Goal: Check status: Check status

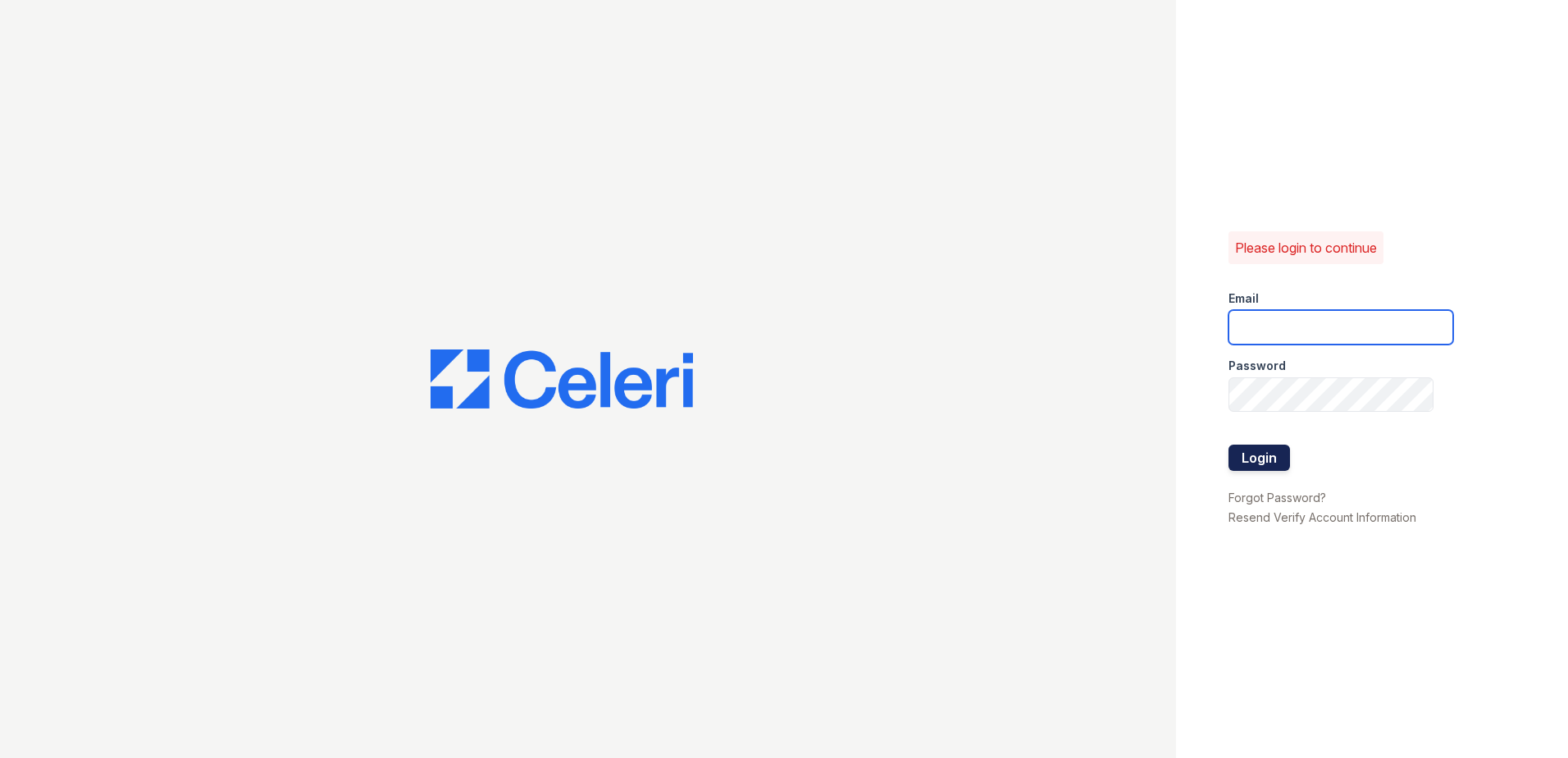
type input "kcole@trinity-pm.com"
click at [1243, 448] on button "Login" at bounding box center [1259, 457] width 61 height 26
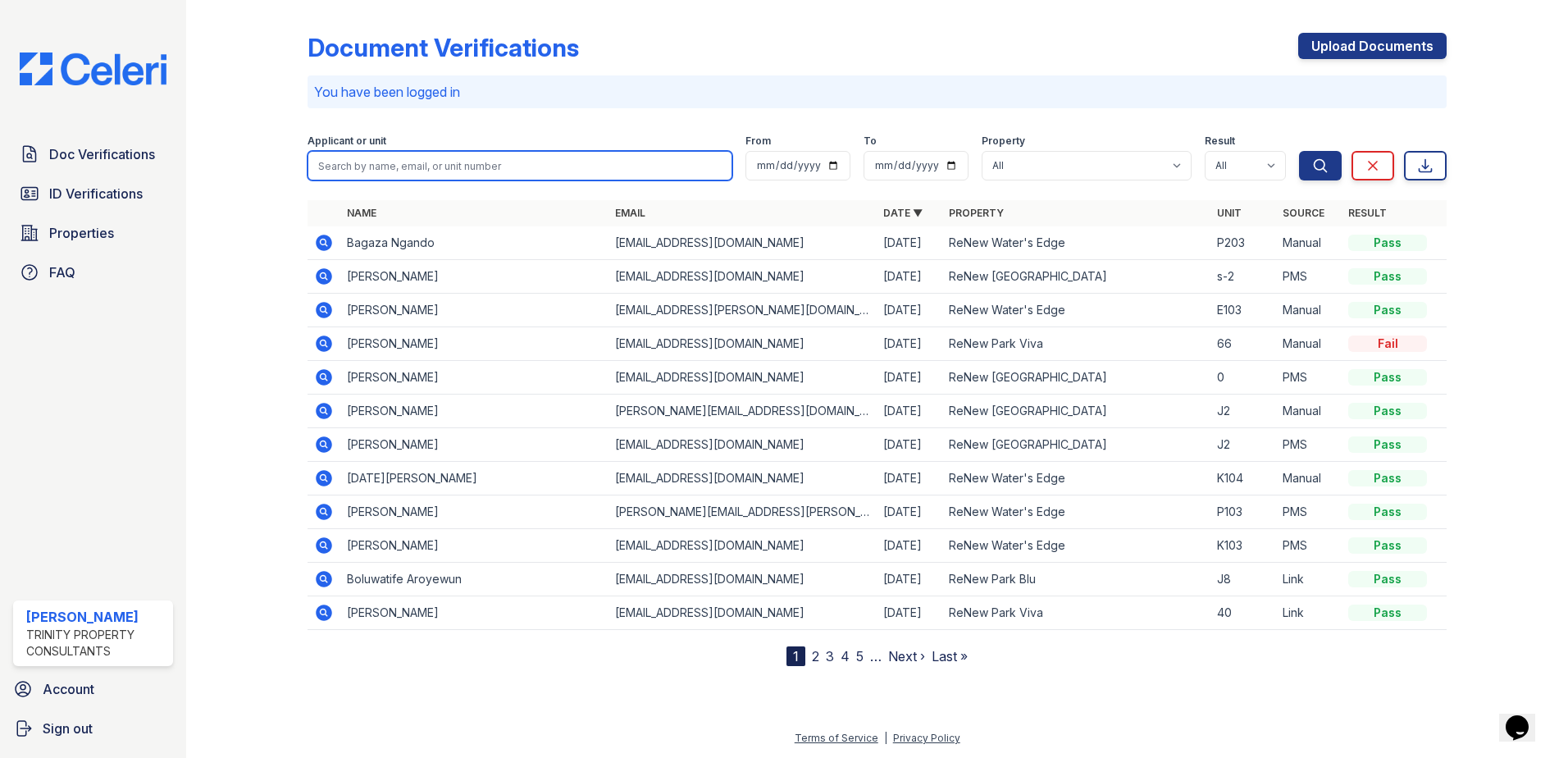
click at [655, 158] on input "search" at bounding box center [519, 165] width 425 height 30
type input "[PERSON_NAME]"
click at [1299, 151] on button "Search" at bounding box center [1320, 165] width 43 height 30
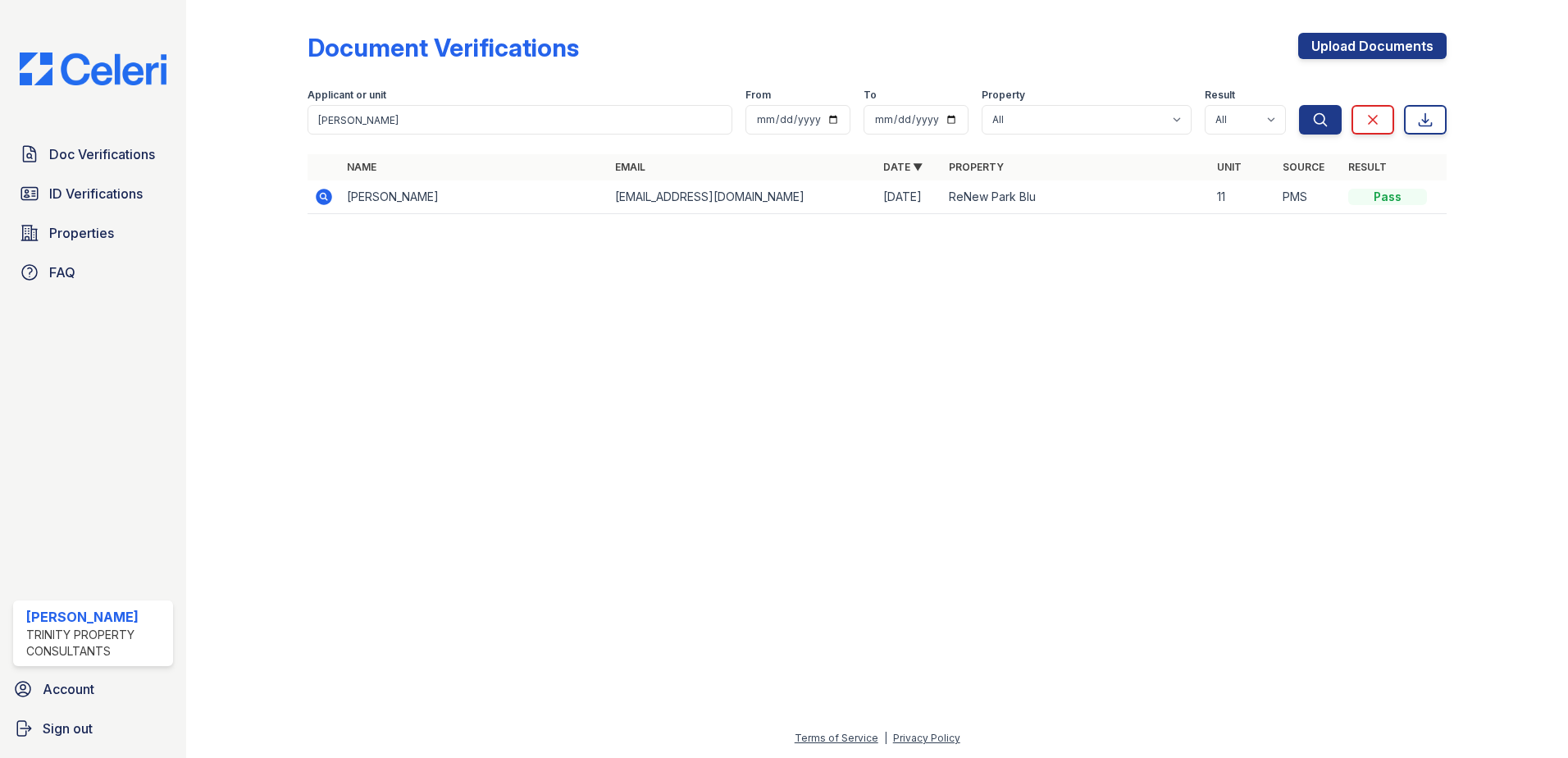
click at [324, 204] on icon at bounding box center [323, 197] width 16 height 16
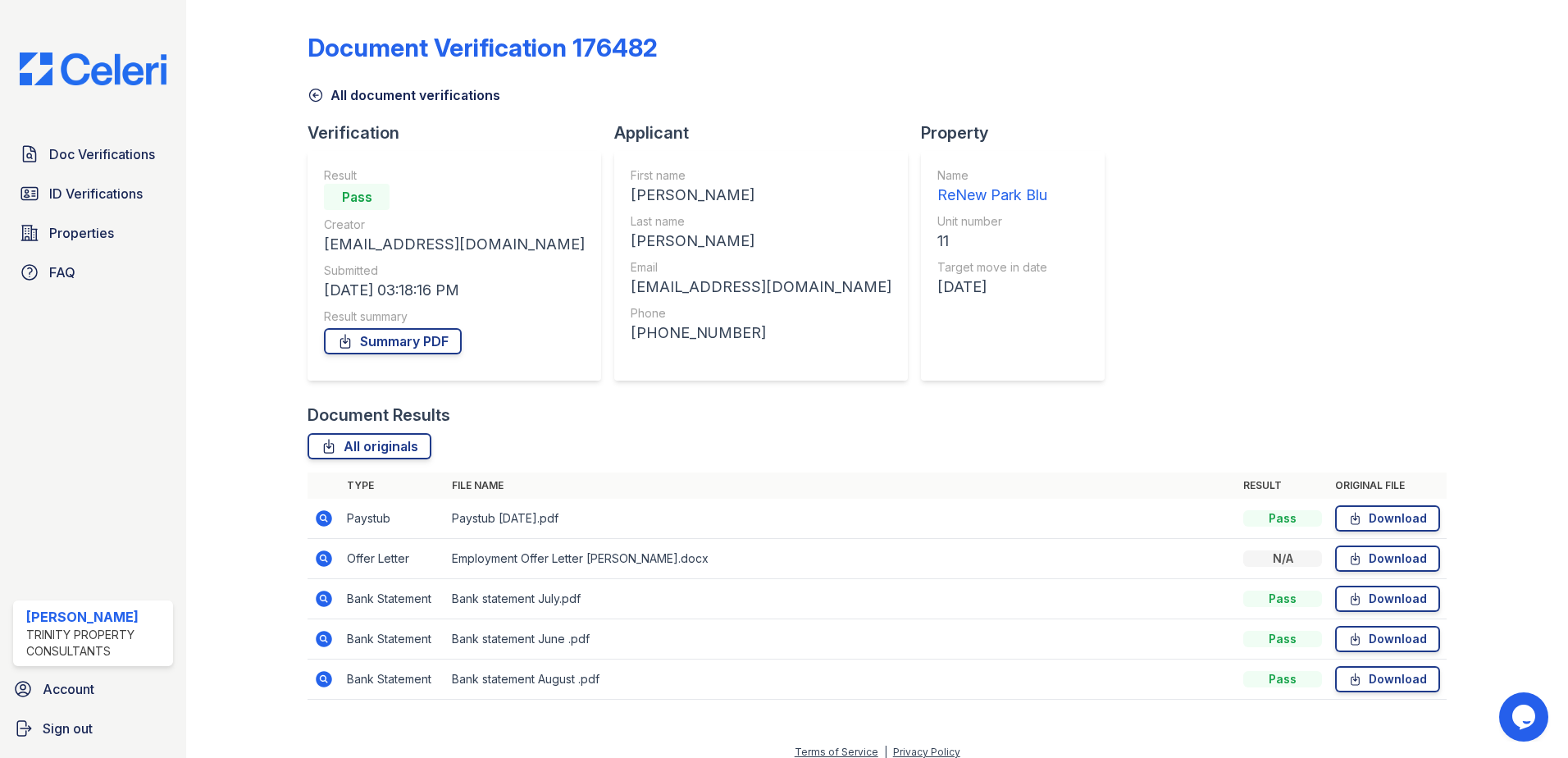
click at [403, 354] on div "Summary PDF" at bounding box center [454, 341] width 260 height 33
click at [406, 347] on link "Summary PDF" at bounding box center [392, 341] width 138 height 26
click at [108, 187] on span "ID Verifications" at bounding box center [96, 193] width 94 height 20
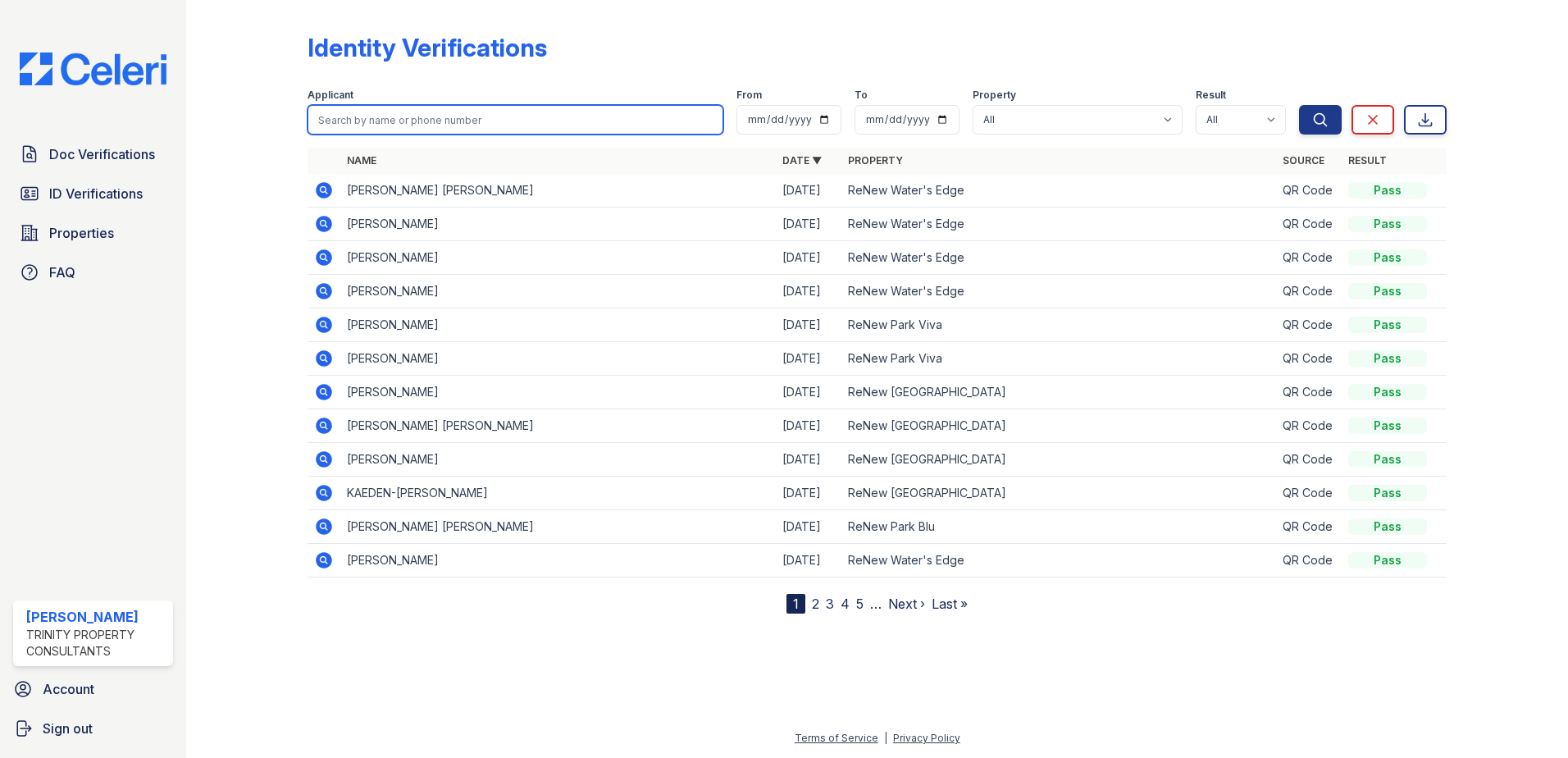
click at [367, 126] on input "search" at bounding box center [515, 119] width 415 height 30
type input "[PERSON_NAME]"
click at [1299, 105] on button "Search" at bounding box center [1320, 119] width 43 height 30
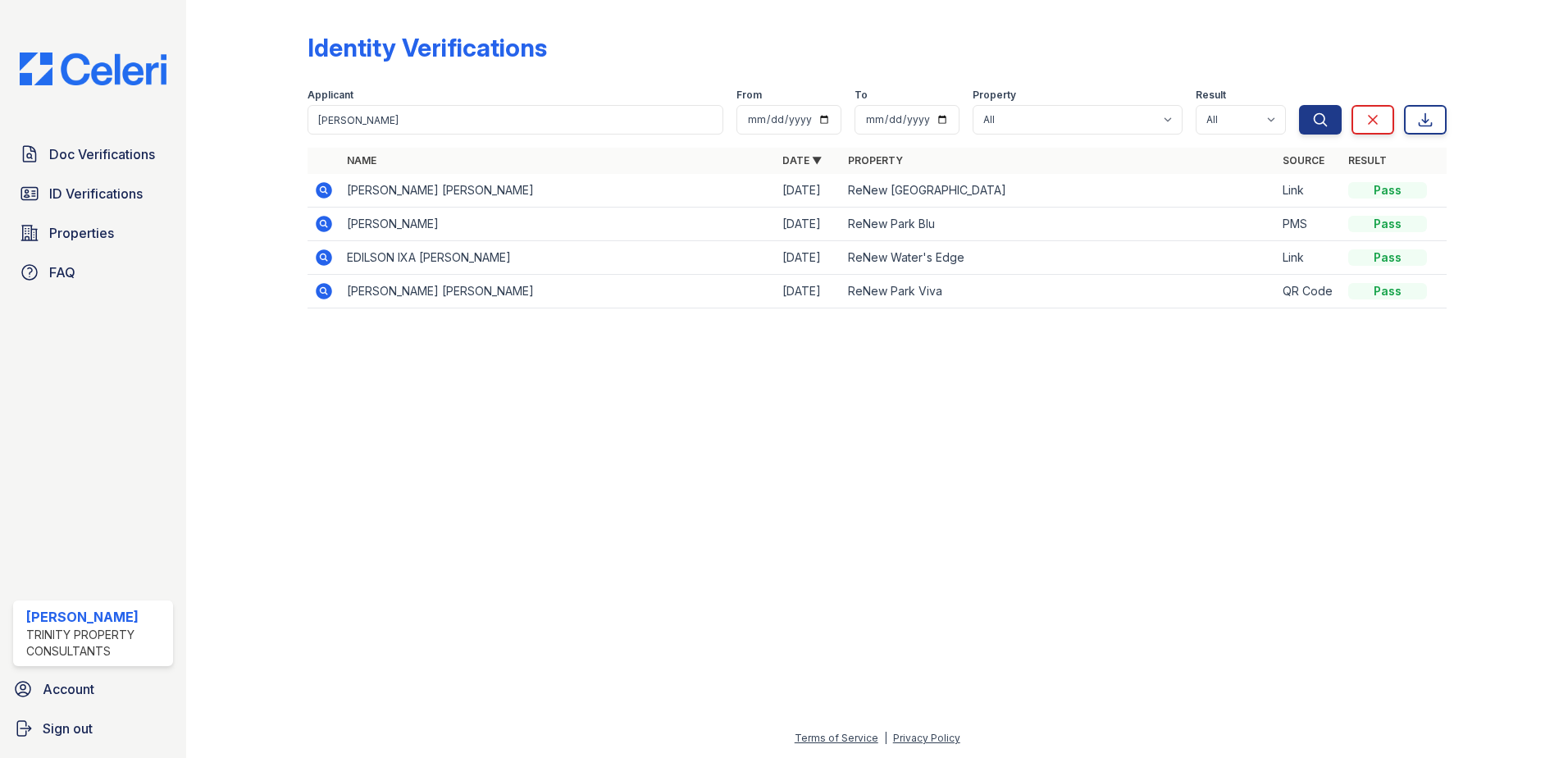
click at [323, 226] on icon at bounding box center [323, 223] width 20 height 20
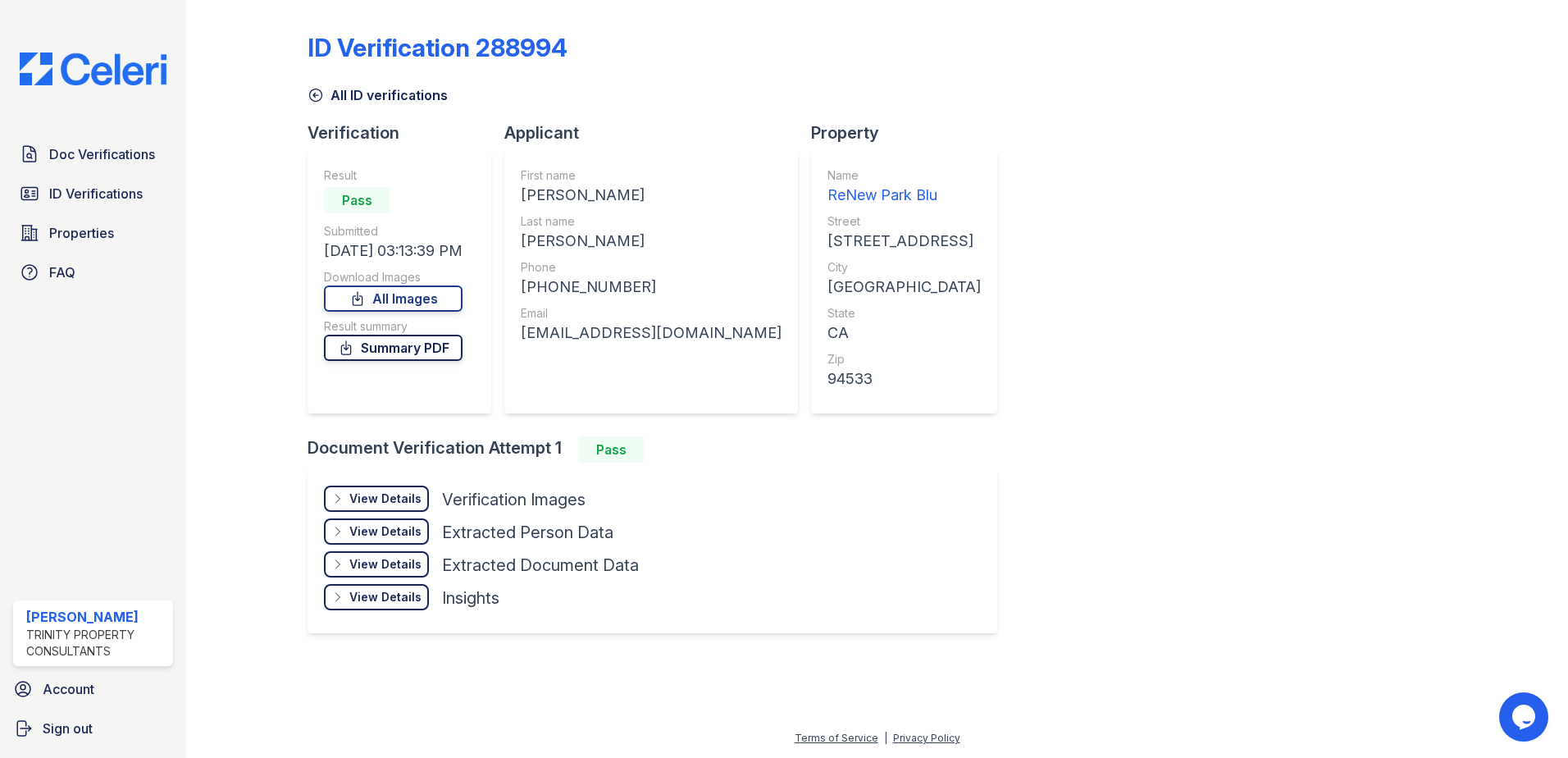
click at [409, 351] on link "Summary PDF" at bounding box center [392, 347] width 139 height 26
